Goal: Use online tool/utility: Utilize a website feature to perform a specific function

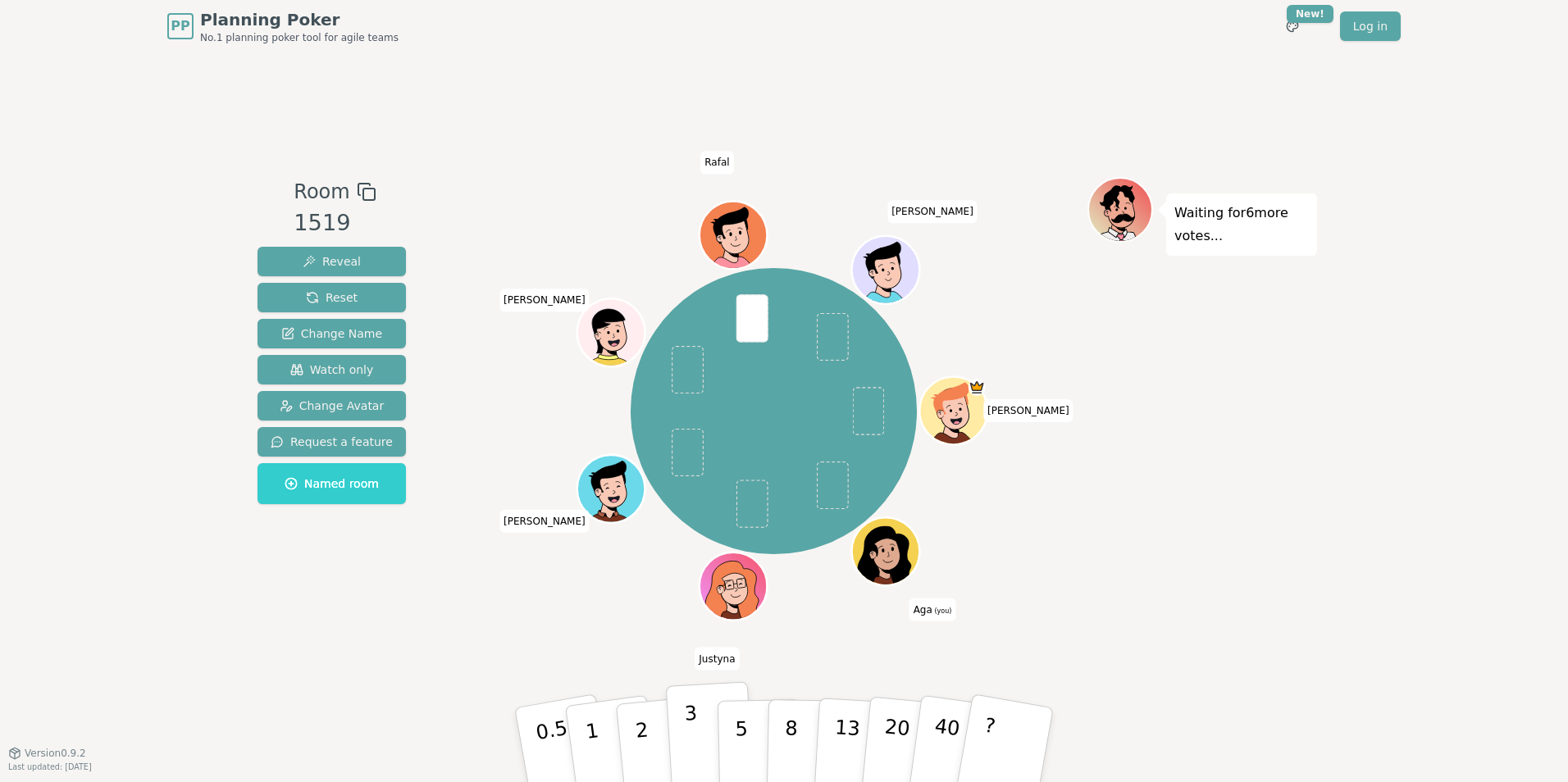
click at [698, 733] on button "3" at bounding box center [711, 745] width 90 height 128
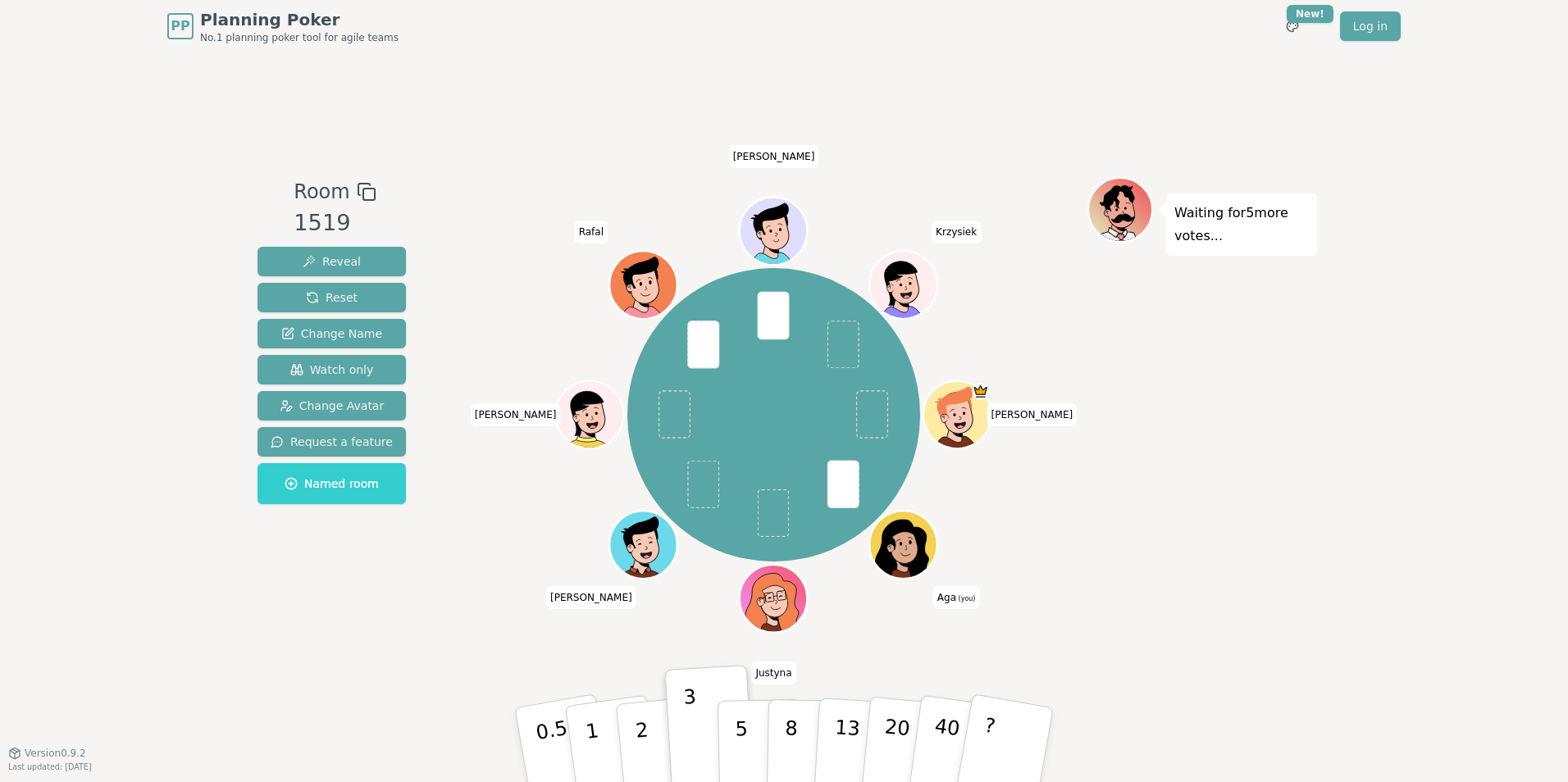
click at [110, 288] on div "PP Planning Poker No.1 planning poker tool for agile teams Toggle theme New! Lo…" at bounding box center [784, 391] width 1568 height 782
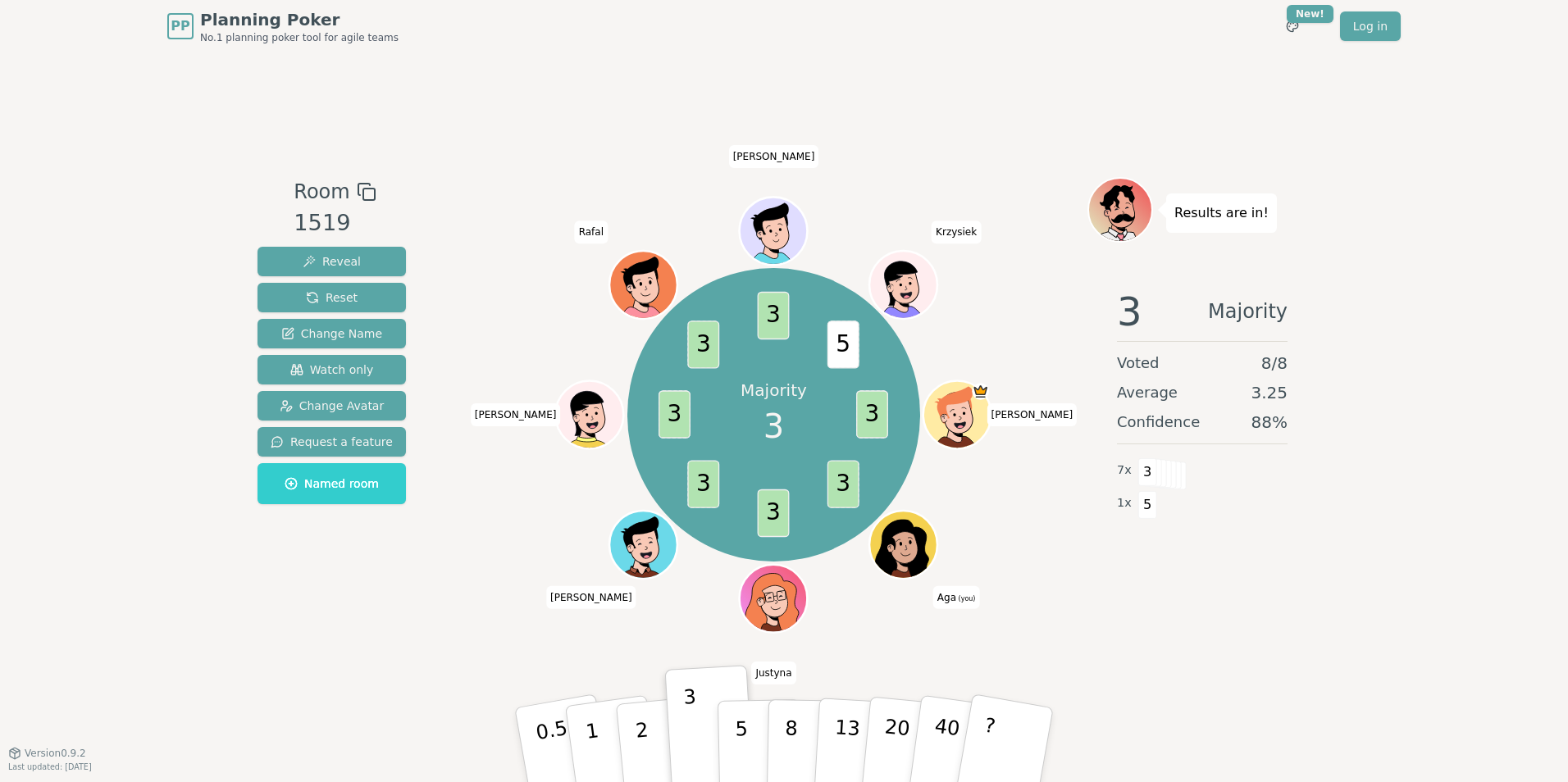
click at [411, 662] on div "Room 1519 Reveal Reset Change Name Watch only Change Avatar Request a feature N…" at bounding box center [784, 403] width 1066 height 701
click at [172, 601] on div "PP Planning Poker No.1 planning poker tool for agile teams Toggle theme New! Lo…" at bounding box center [784, 391] width 1568 height 782
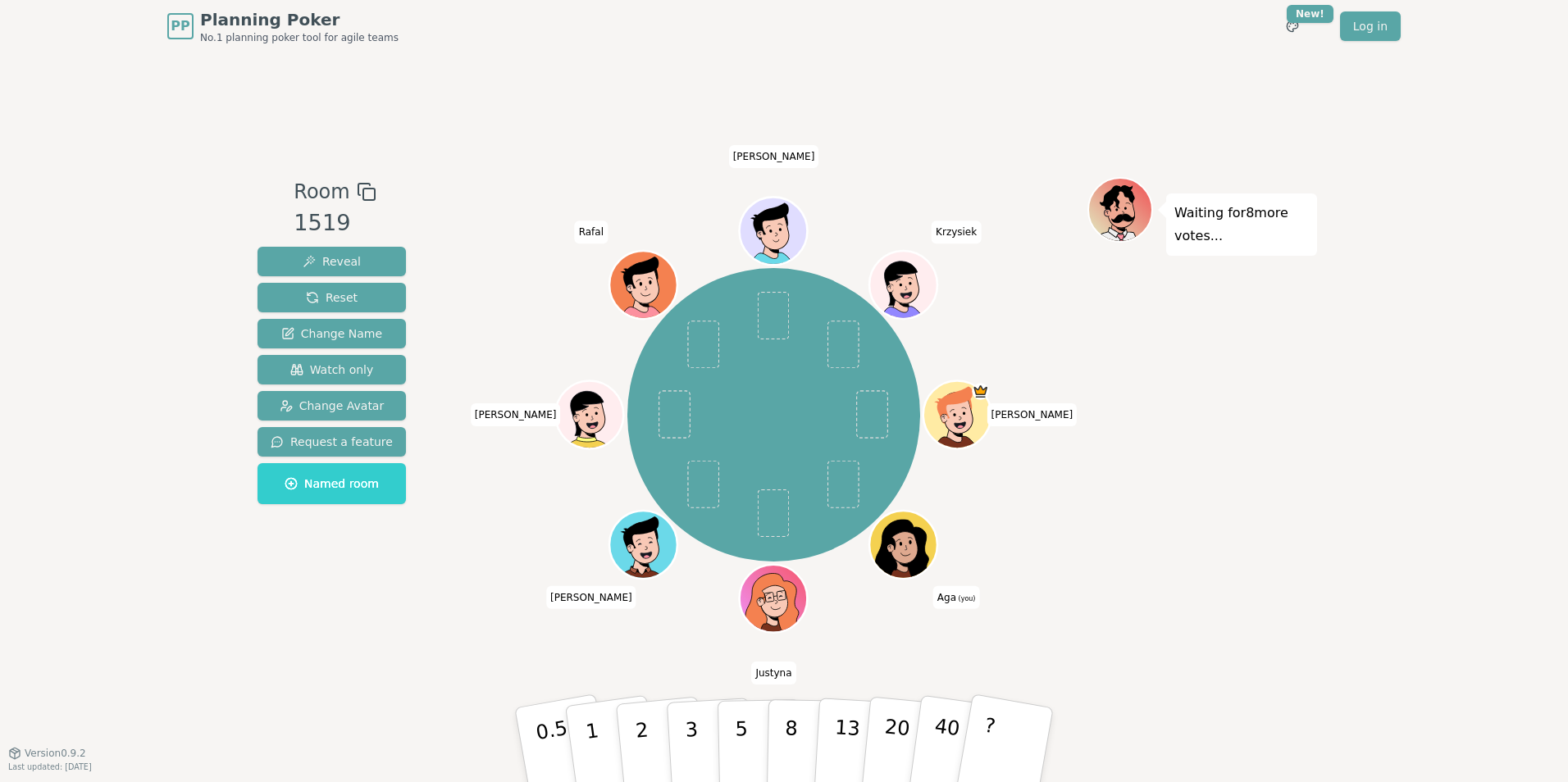
click at [260, 687] on div "Room 1519 Reveal Reset Change Name Watch only Change Avatar Request a feature N…" at bounding box center [784, 403] width 1066 height 701
click at [1284, 634] on div "Room 1519 Reveal Reset Change Name Watch only Change Avatar Request a feature N…" at bounding box center [784, 403] width 1066 height 701
click at [274, 643] on div "Room 1519 Reveal Reset Change Name Watch only Change Avatar Request a feature N…" at bounding box center [784, 403] width 1066 height 701
click at [372, 687] on div "Room 1519 Reveal Reset Change Name Watch only Change Avatar Request a feature N…" at bounding box center [784, 403] width 1066 height 701
click at [748, 740] on button "5" at bounding box center [760, 745] width 85 height 125
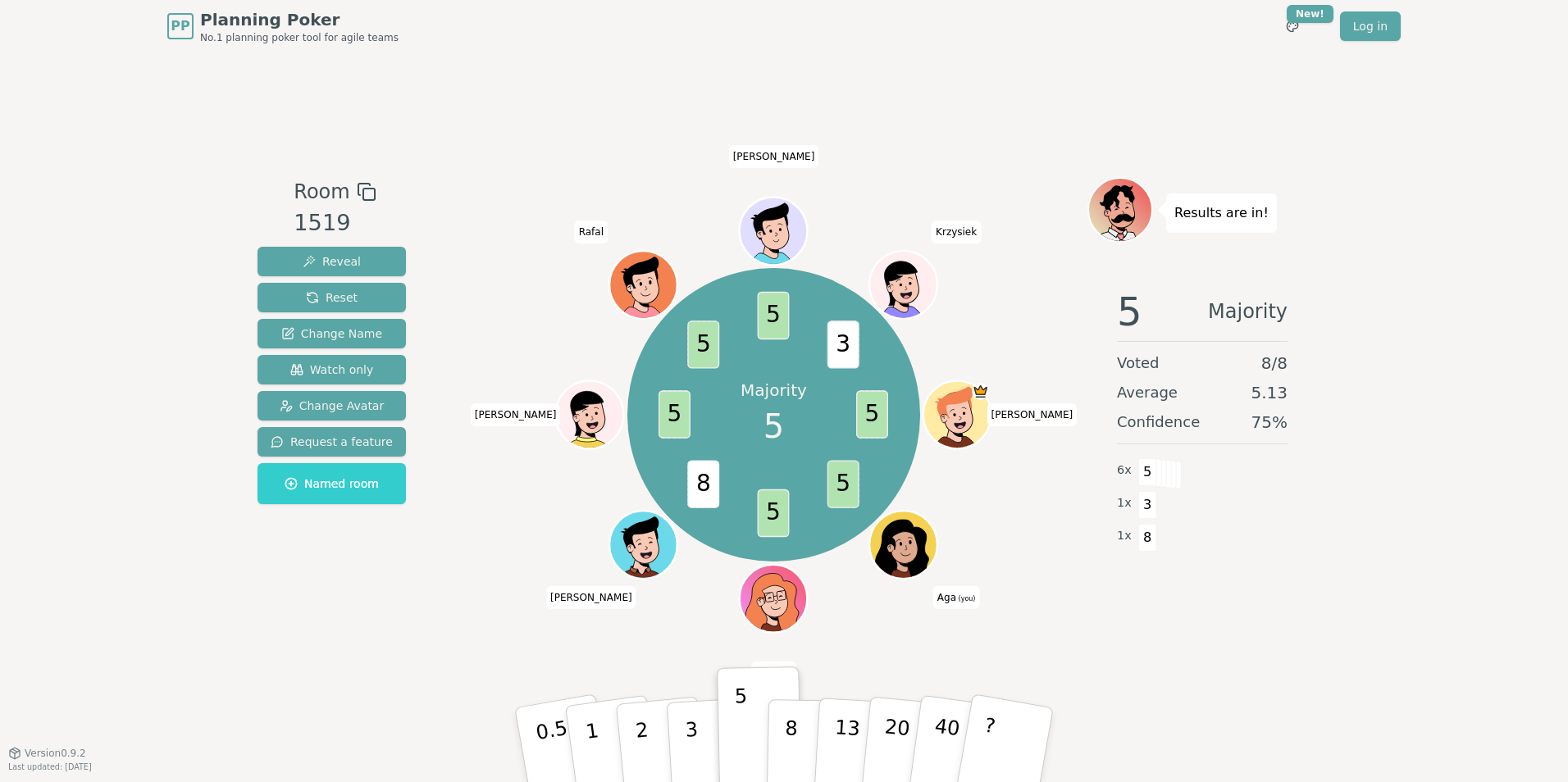
click at [382, 601] on div "Room 1519 Reveal Reset Change Name Watch only Change Avatar Request a feature N…" at bounding box center [331, 402] width 162 height 451
